Goal: Communication & Community: Participate in discussion

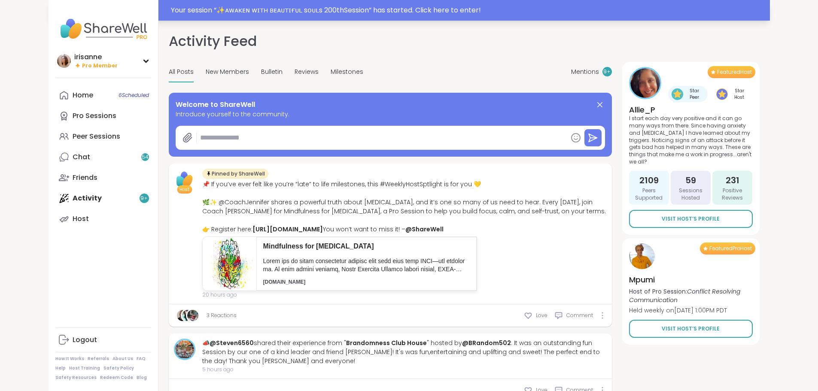
click at [305, 8] on div "Your session “ ✨ᴀᴡᴀᴋᴇɴ ᴡɪᴛʜ ʙᴇᴀᴜᴛɪғᴜʟ sᴏᴜʟs 200thSession ” has started. Click h…" at bounding box center [468, 10] width 594 height 10
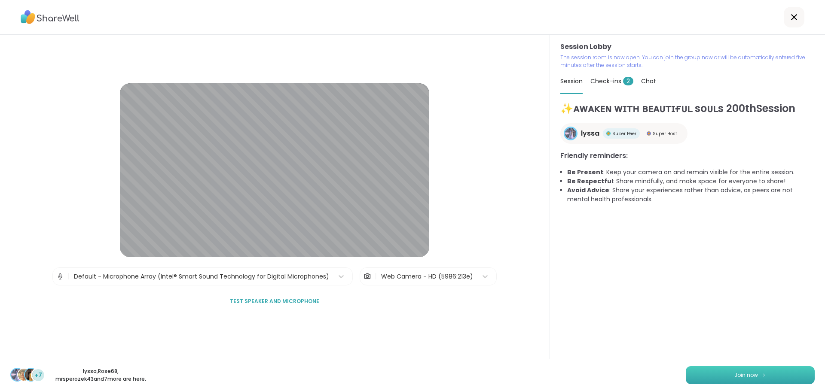
click at [757, 374] on button "Join now" at bounding box center [750, 375] width 129 height 18
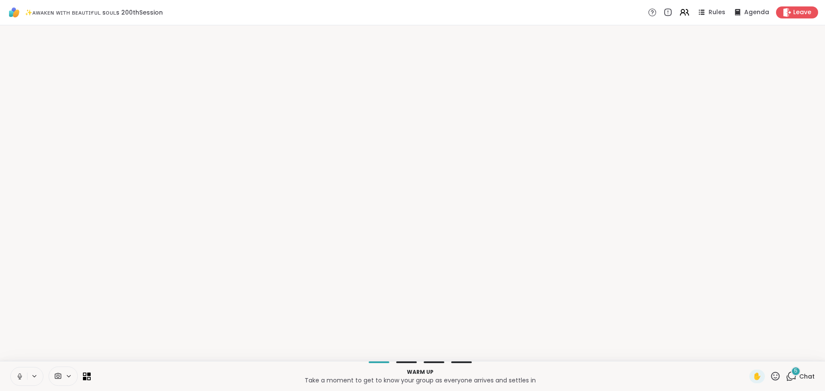
click at [19, 376] on icon at bounding box center [19, 376] width 2 height 4
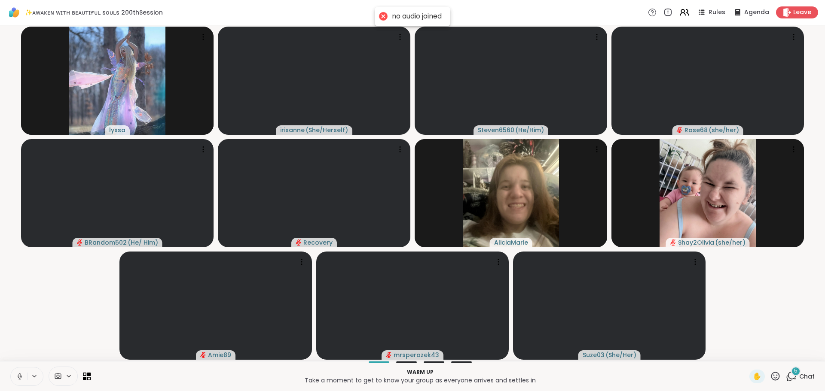
click at [21, 379] on icon at bounding box center [20, 377] width 8 height 8
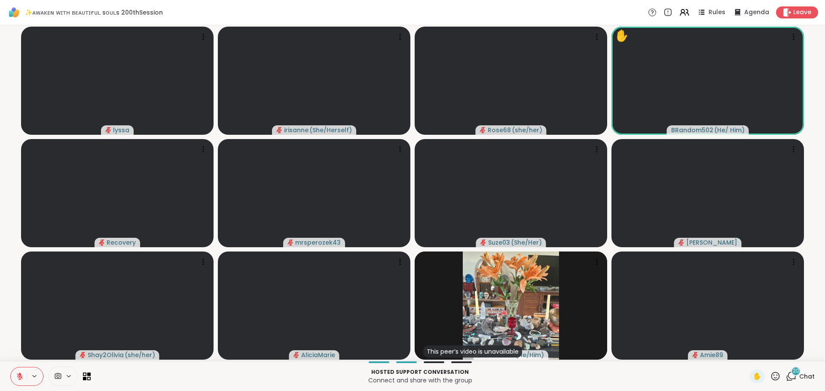
click at [786, 376] on icon at bounding box center [791, 376] width 11 height 11
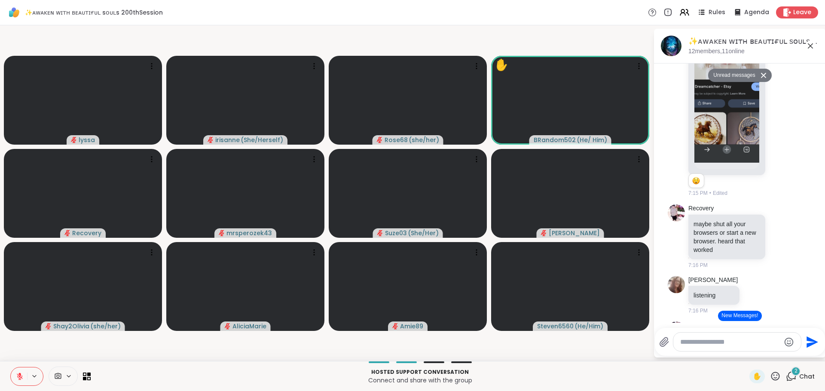
scroll to position [2062, 0]
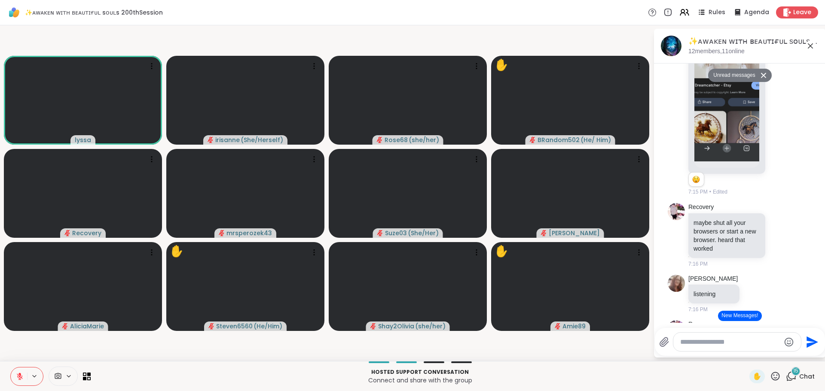
click at [812, 46] on icon at bounding box center [810, 46] width 10 height 10
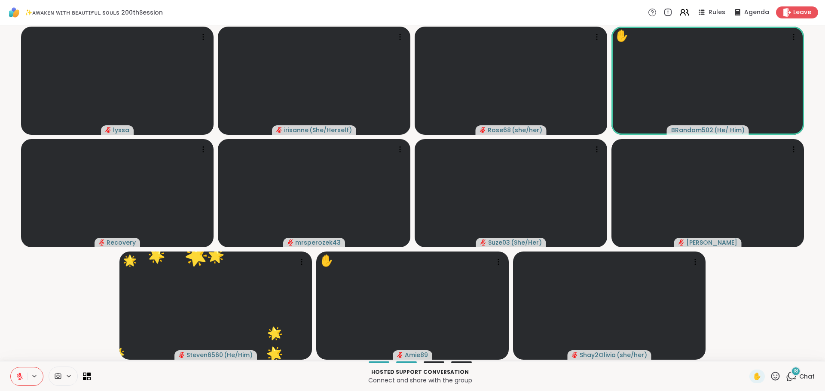
click at [771, 373] on icon at bounding box center [775, 376] width 9 height 9
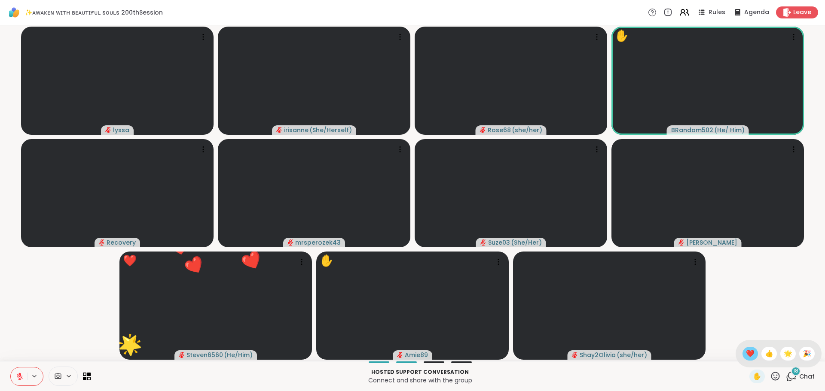
click at [746, 353] on span "❤️" at bounding box center [750, 354] width 9 height 10
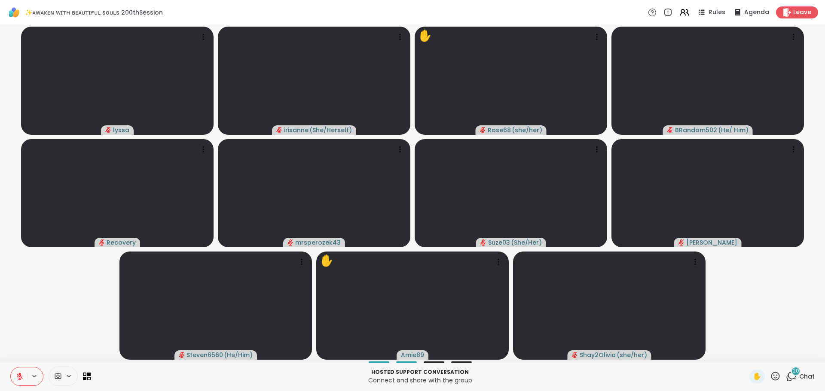
click at [788, 379] on icon at bounding box center [792, 376] width 8 height 8
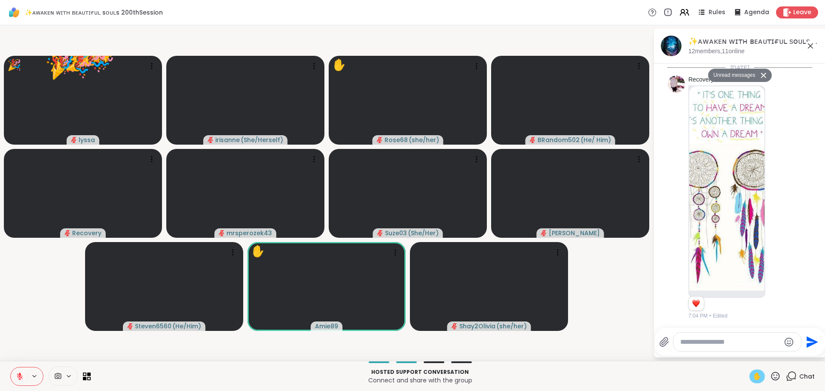
click at [753, 375] on span "✋" at bounding box center [757, 377] width 9 height 10
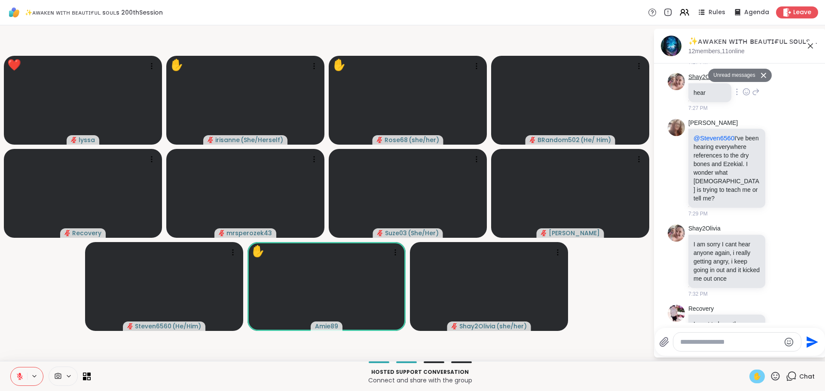
scroll to position [4009, 0]
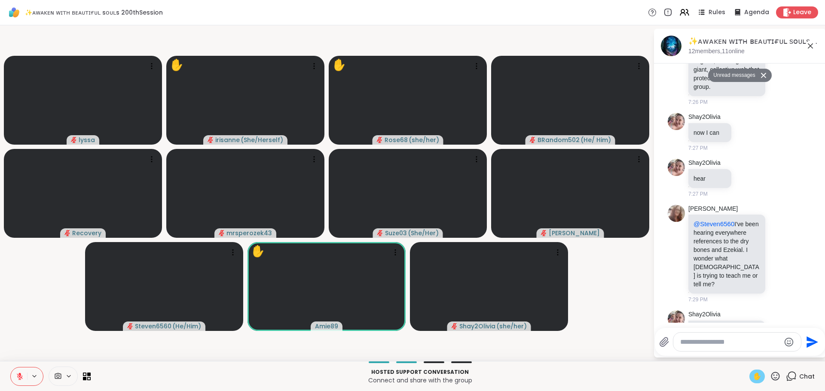
click at [811, 50] on icon at bounding box center [810, 46] width 10 height 10
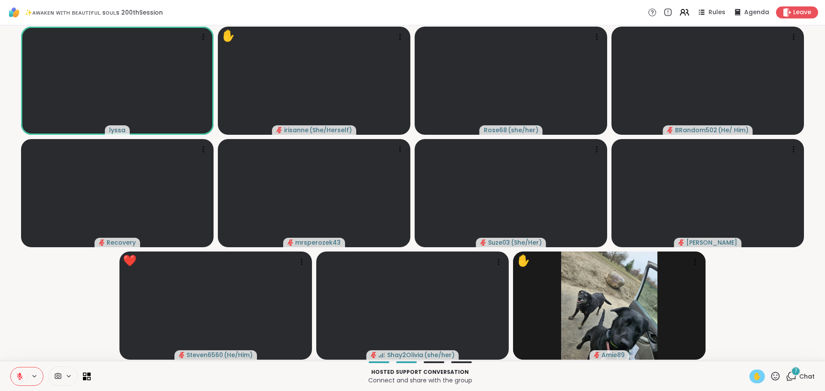
click at [21, 379] on icon at bounding box center [20, 377] width 6 height 6
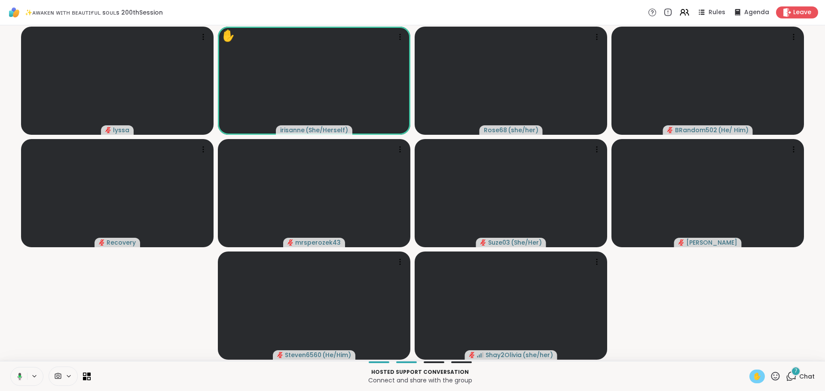
click at [51, 335] on video-player-container "lyssa ✋ irisanne ( She/Herself ) Rose68 ( she/her ) BRandom502 ( He/ Him ) Reco…" at bounding box center [412, 193] width 815 height 329
click at [20, 375] on icon at bounding box center [20, 377] width 8 height 8
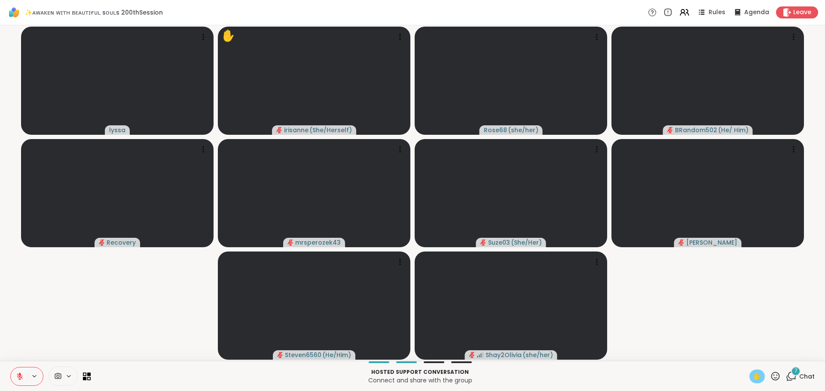
click at [95, 319] on video-player-container "lyssa ✋ irisanne ( She/Herself ) Rose68 ( she/her ) BRandom502 ( He/ Him ) Reco…" at bounding box center [412, 193] width 815 height 329
click at [101, 330] on video-player-container "lyssa ✋ irisanne ( She/Herself ) Rose68 ( she/her ) BRandom502 ( He/ Him ) Reco…" at bounding box center [412, 193] width 815 height 329
click at [16, 379] on icon at bounding box center [20, 377] width 8 height 8
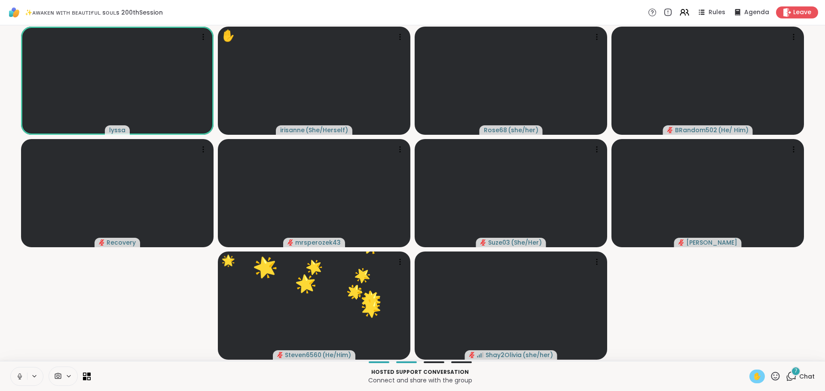
click at [54, 348] on video-player-container "lyssa ✋ irisanne ( She/Herself ) Rose68 ( she/her ) BRandom502 ( He/ Him ) Reco…" at bounding box center [412, 193] width 815 height 329
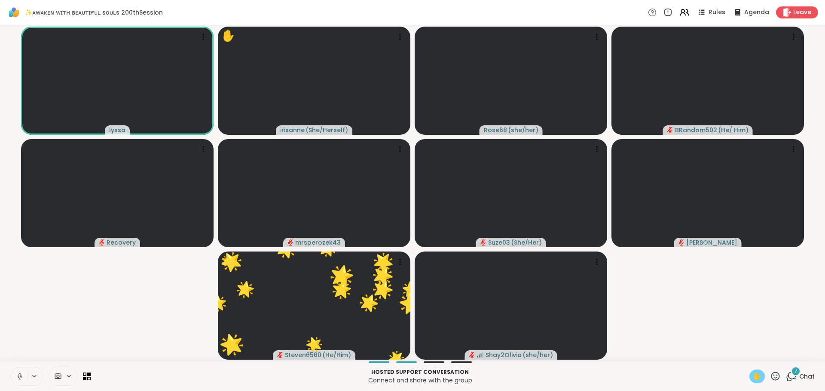
click at [62, 332] on video-player-container "lyssa ✋ irisanne ( She/Herself ) Rose68 ( she/her ) BRandom502 ( He/ Him ) Reco…" at bounding box center [412, 193] width 815 height 329
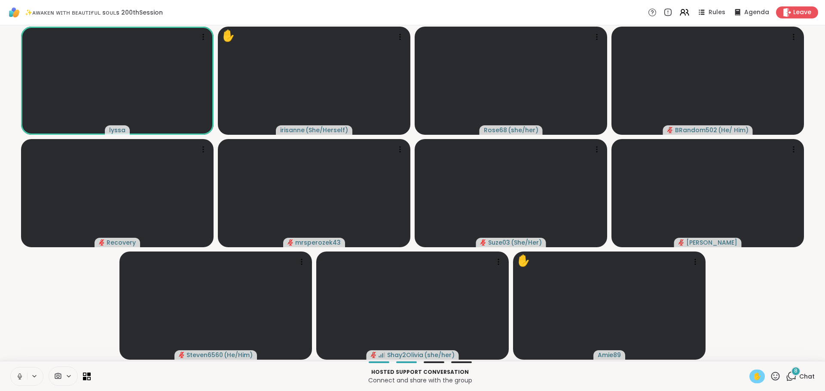
click at [59, 307] on video-player-container "lyssa 🎉 🎉 🎉 🎉 🎉 🎉 🎉 🎉 🎉 ✋ irisanne ( She/Herself ) Rose68 ( she/her ) BRandom50…" at bounding box center [412, 193] width 815 height 329
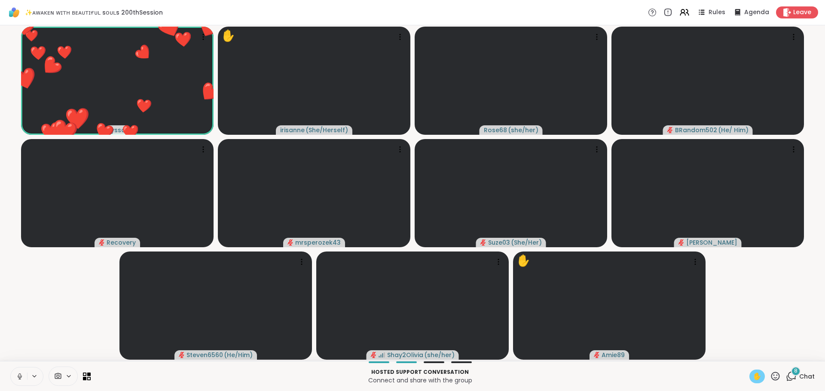
click at [18, 381] on button at bounding box center [19, 377] width 16 height 18
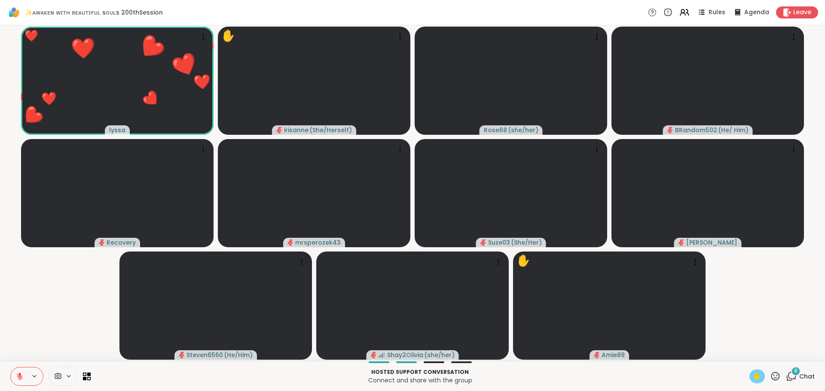
click at [47, 351] on video-player-container "❤️ lyssa ❤️ ❤️ ❤️ ❤️ ❤️ ❤️ ❤️ ❤️ ❤️ ❤️ ❤️ ❤️ ❤️ ❤️ ❤️ ❤️ ❤️ ❤️ ❤️ ❤️ ❤️ ❤️ ❤️ ❤…" at bounding box center [412, 193] width 815 height 329
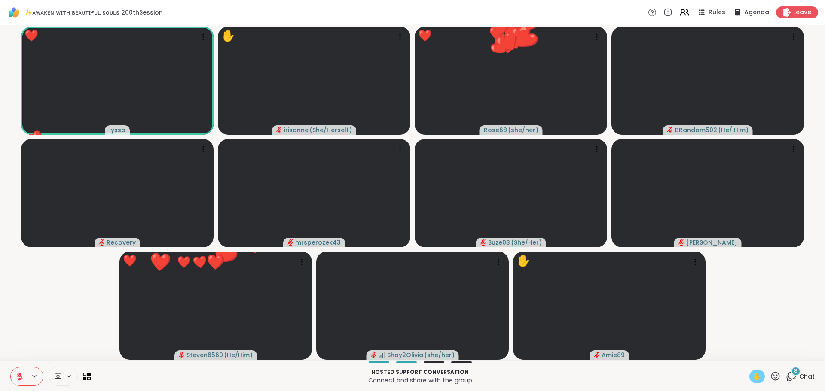
click at [33, 308] on video-player-container "❤️ lyssa ❤️ ❤️ ❤️ ❤️ ❤️ ❤️ ❤️ ❤️ ❤️ ❤️ ❤️ ❤️ ❤️ ❤️ ❤️ ❤️ ❤️ ❤️ ❤️ ❤️ ❤️ ❤️ ❤️ ❤…" at bounding box center [412, 193] width 815 height 329
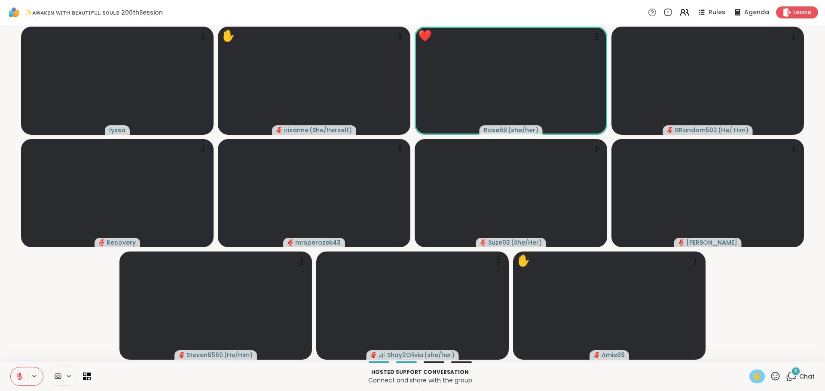
click at [754, 290] on video-player-container "lyssa ✋ irisanne ( She/Herself ) ❤️ Rose68 ( she/her ) ❤️ ❤️ ❤️ ❤️ ❤️ ❤️ ❤️ ❤️ …" at bounding box center [412, 193] width 815 height 329
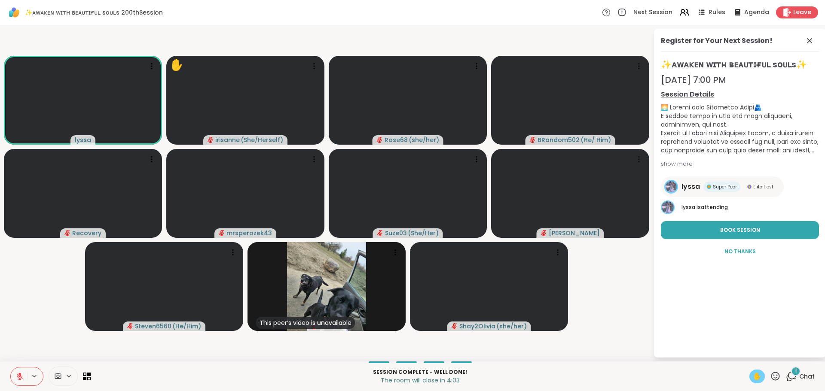
click at [749, 378] on div "✋" at bounding box center [756, 377] width 15 height 14
click at [806, 39] on icon at bounding box center [809, 41] width 10 height 10
